Goal: Task Accomplishment & Management: Manage account settings

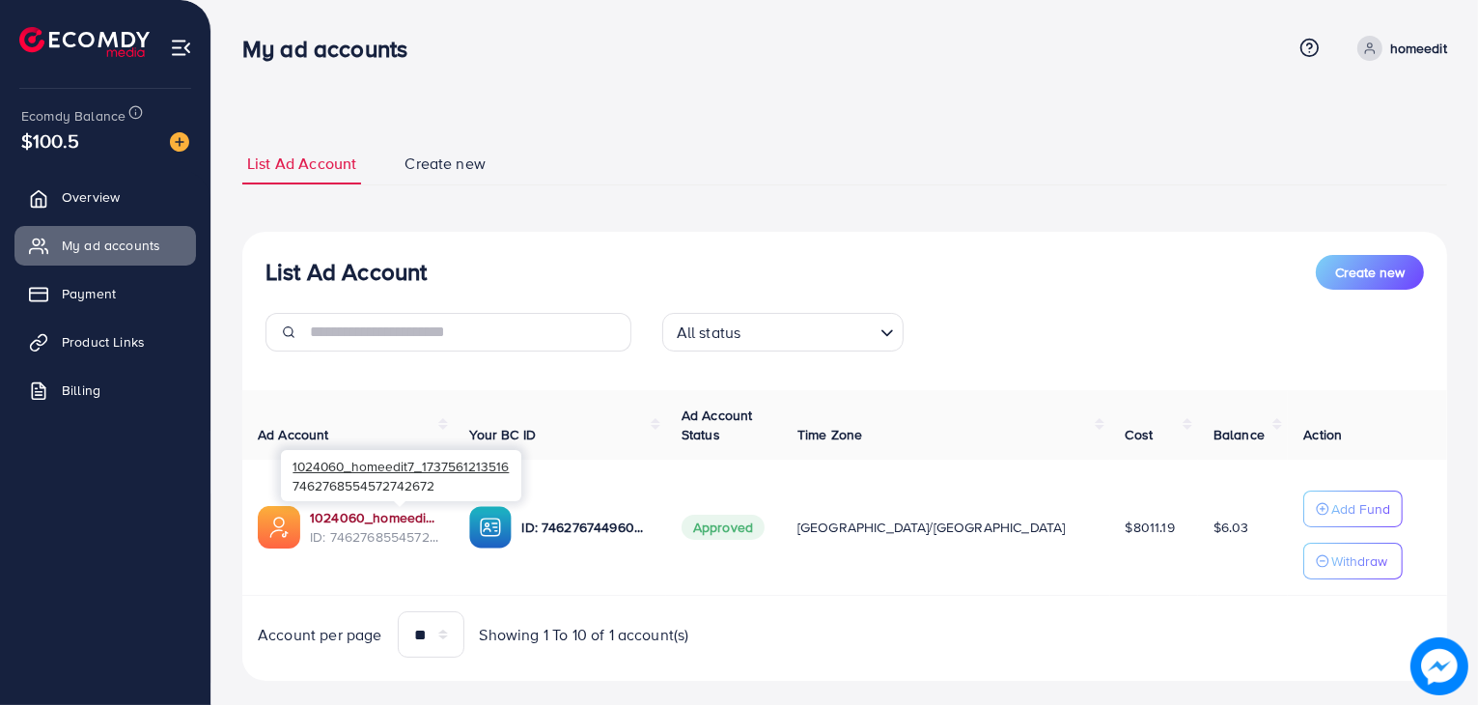
click at [387, 517] on link "1024060_homeedit7_1737561213516" at bounding box center [374, 517] width 128 height 19
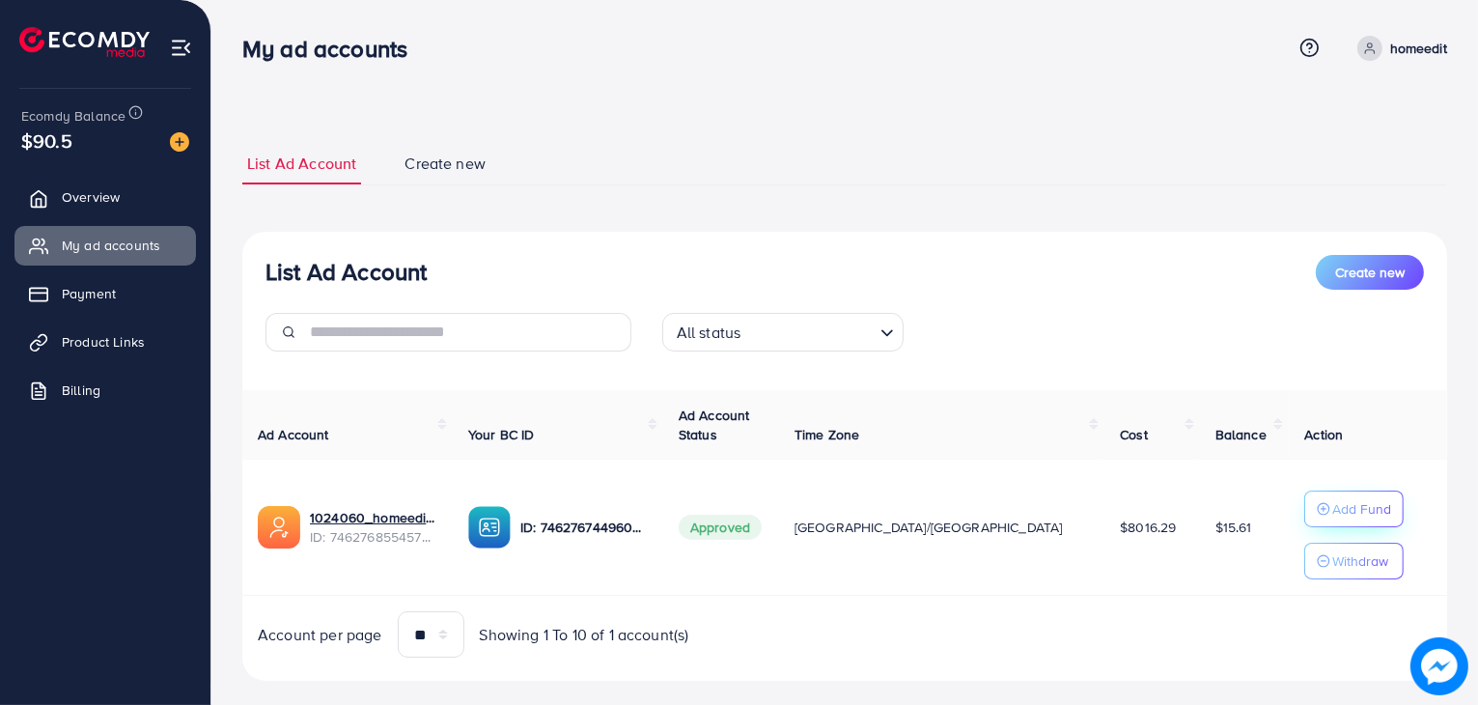
click at [1333, 506] on p "Add Fund" at bounding box center [1362, 508] width 59 height 23
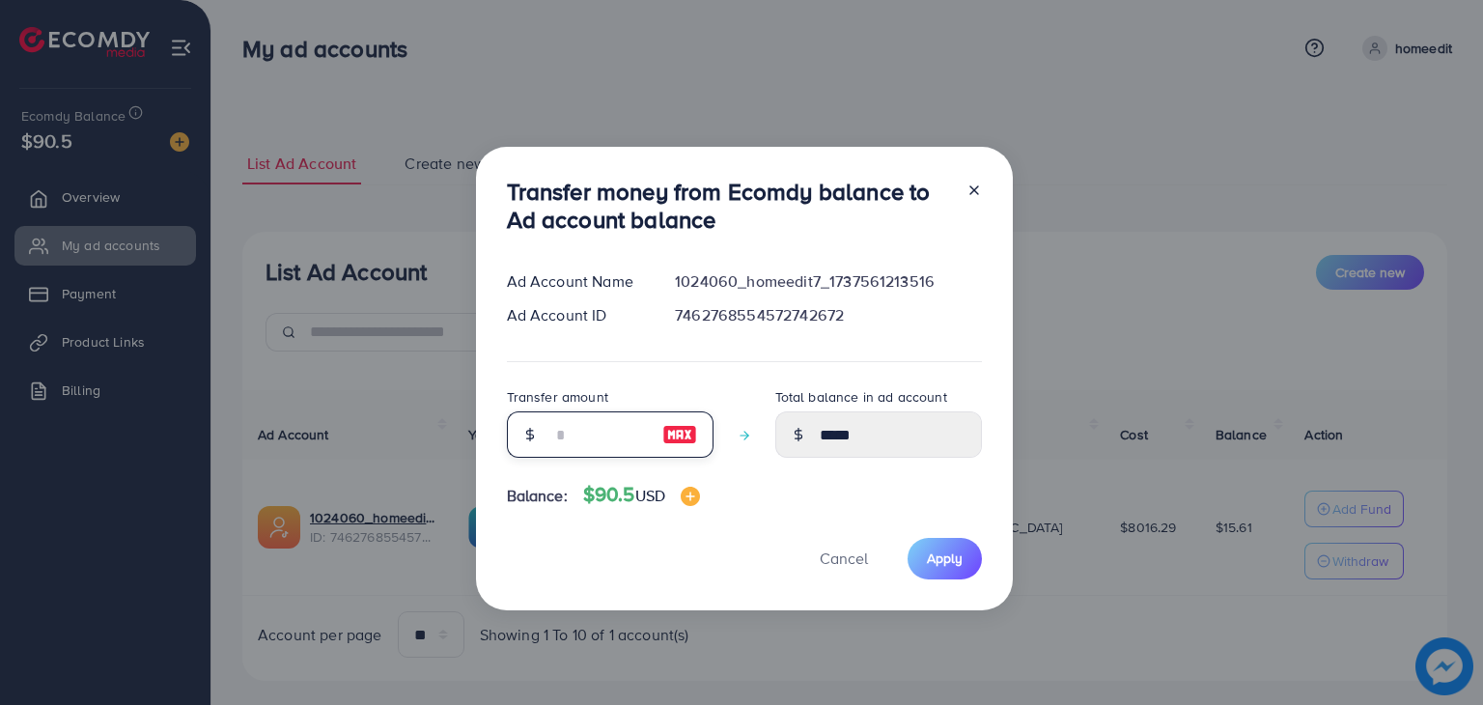
click at [603, 432] on input "number" at bounding box center [599, 434] width 97 height 46
click at [974, 187] on div at bounding box center [966, 210] width 31 height 64
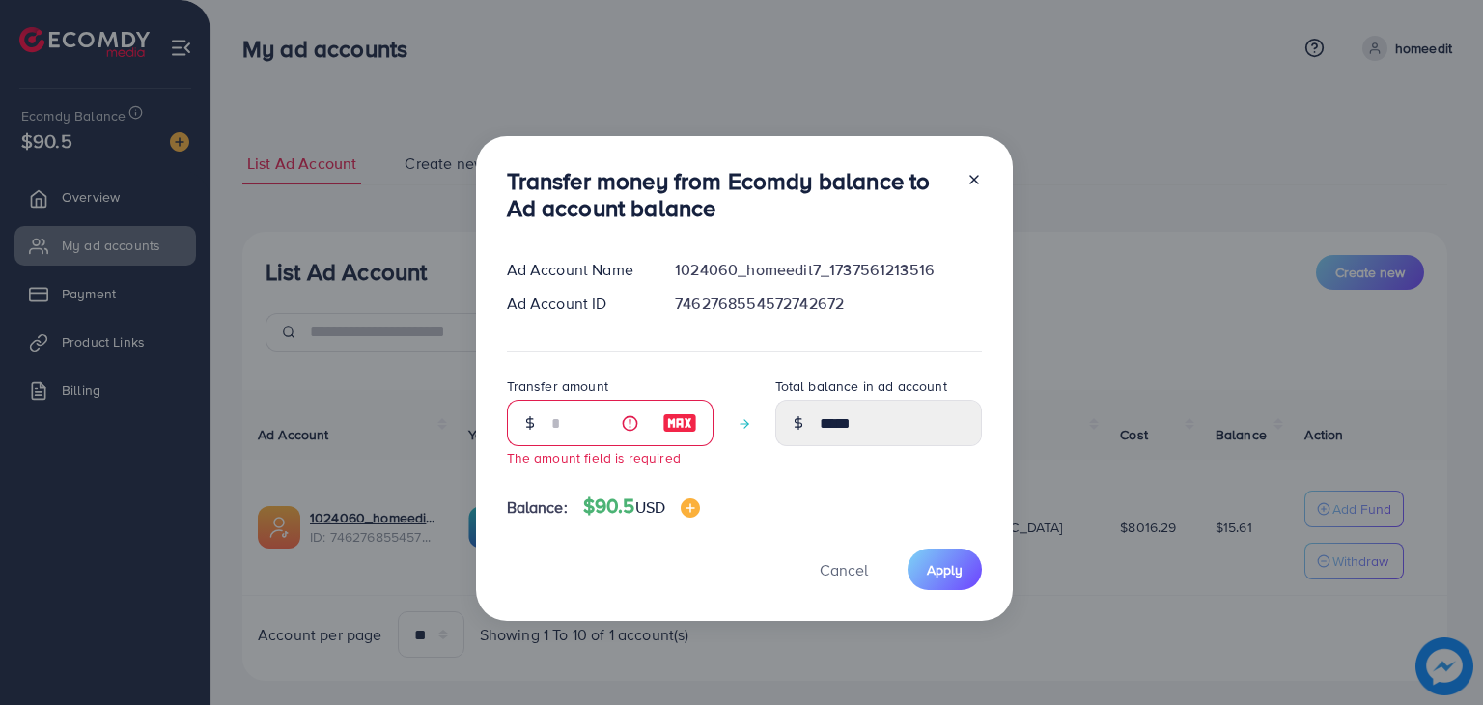
click at [971, 175] on icon at bounding box center [974, 179] width 15 height 15
